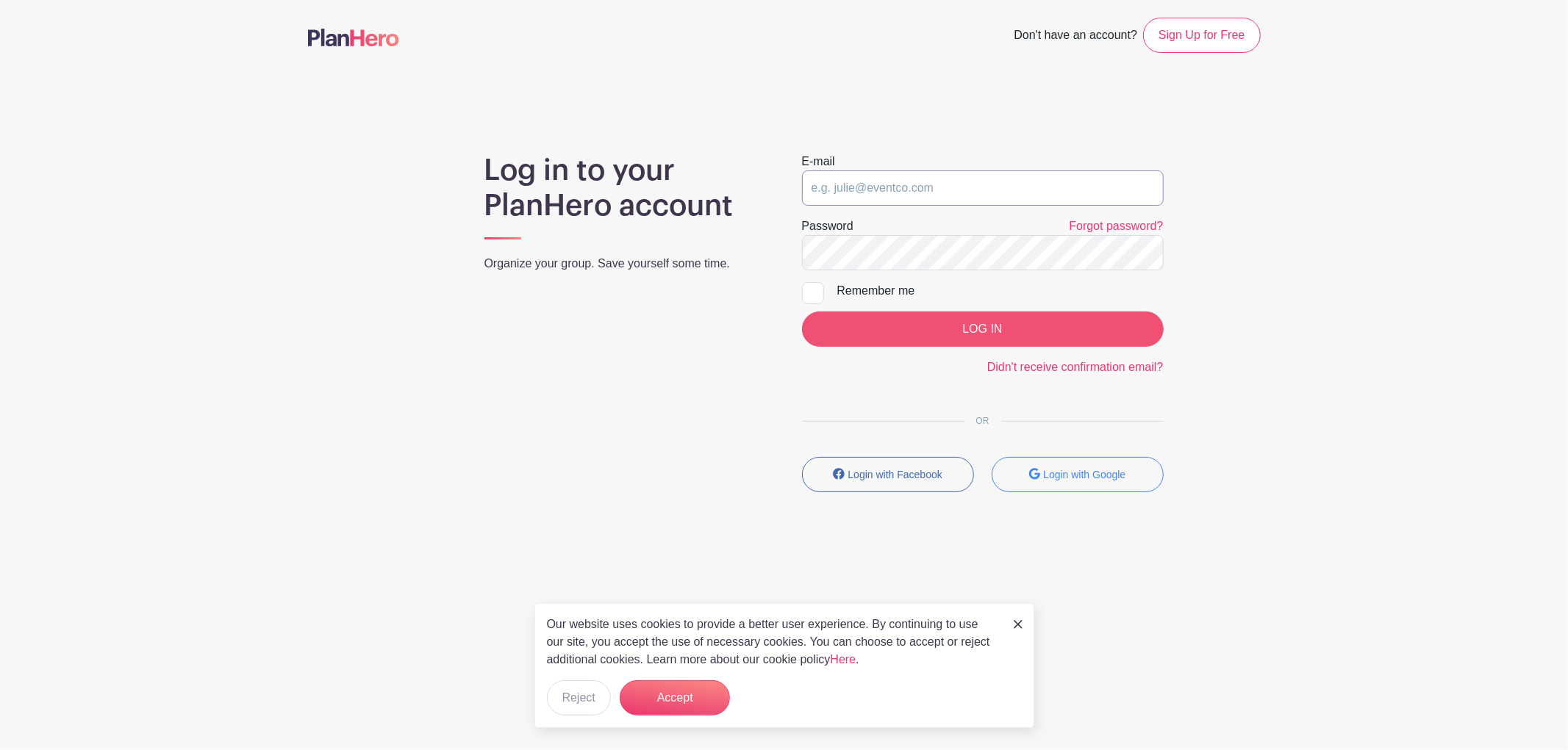
type input "adam@fultongrace.com"
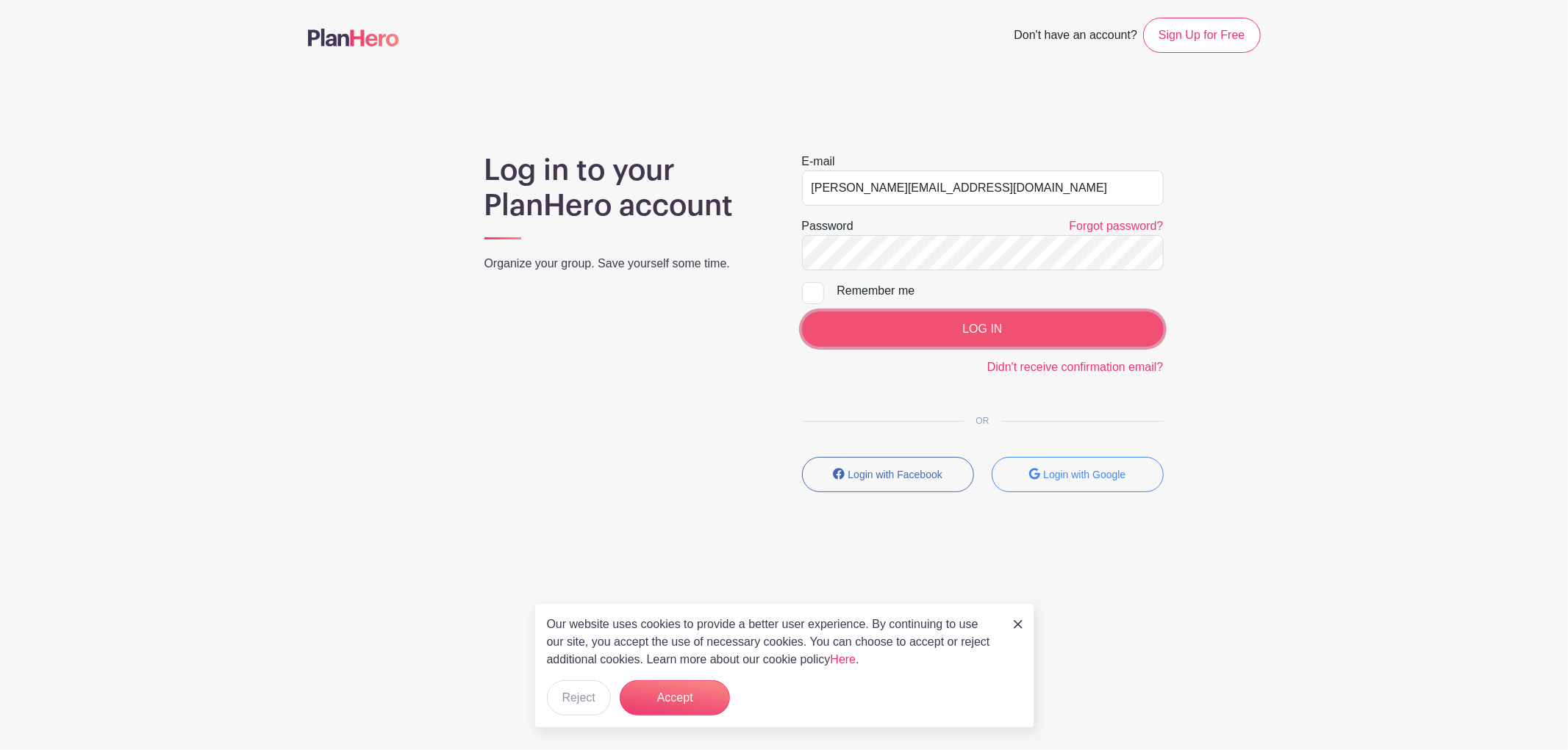
click at [892, 321] on input "LOG IN" at bounding box center [982, 329] width 361 height 35
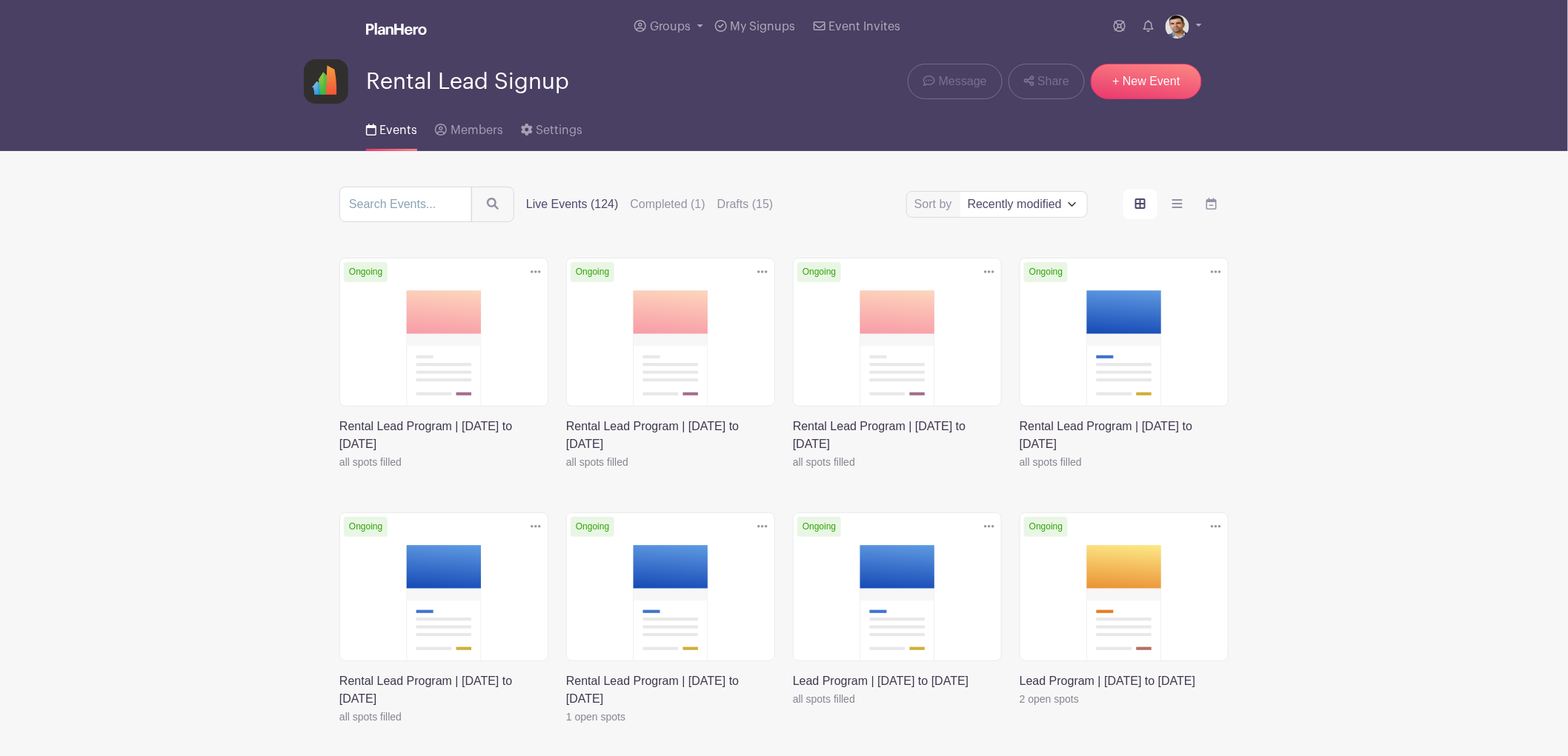
click at [339, 471] on link at bounding box center [339, 471] width 0 height 0
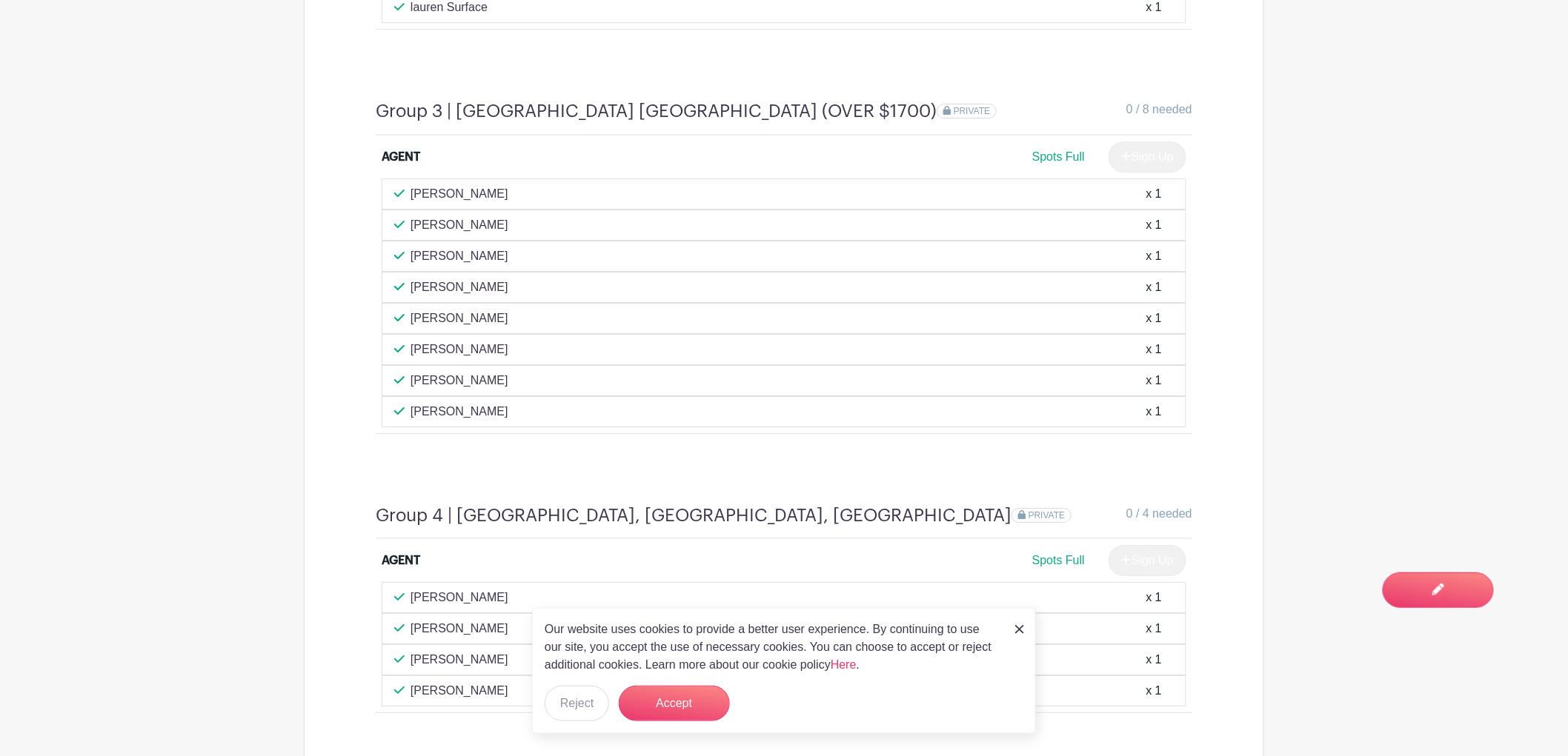
scroll to position [1892, 0]
